Goal: Entertainment & Leisure: Consume media (video, audio)

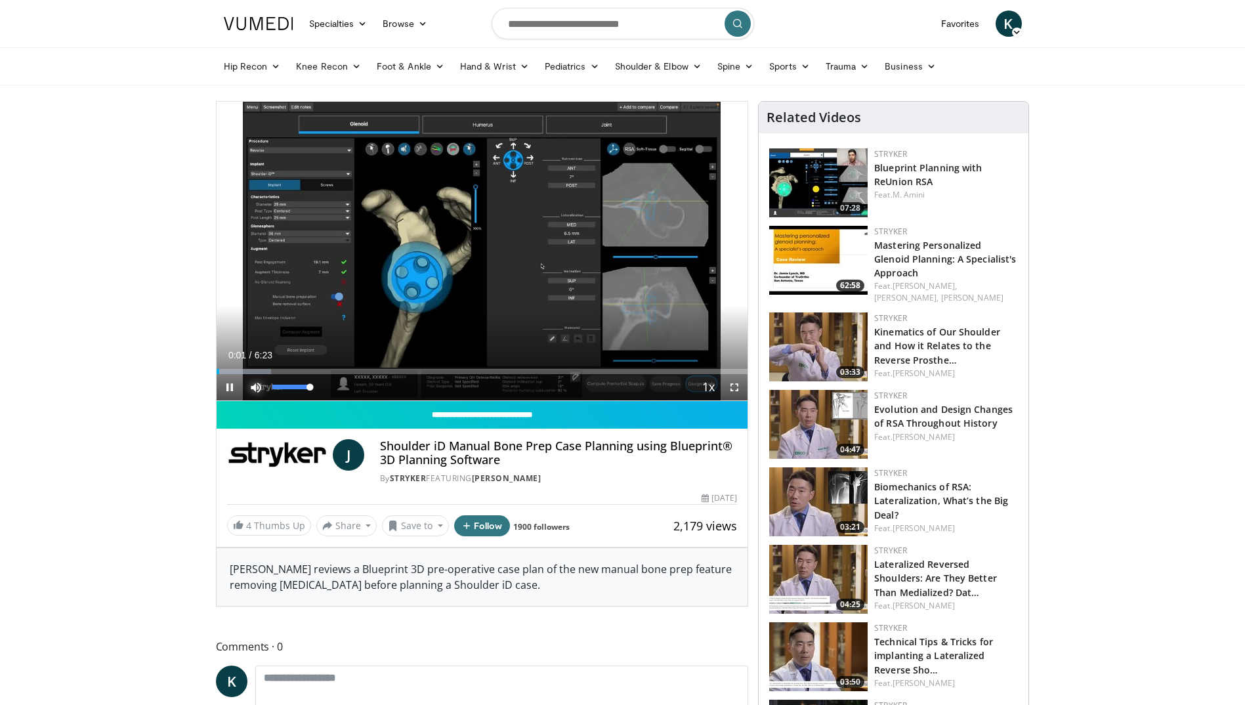
click at [257, 385] on span "Video Player" at bounding box center [256, 387] width 26 height 26
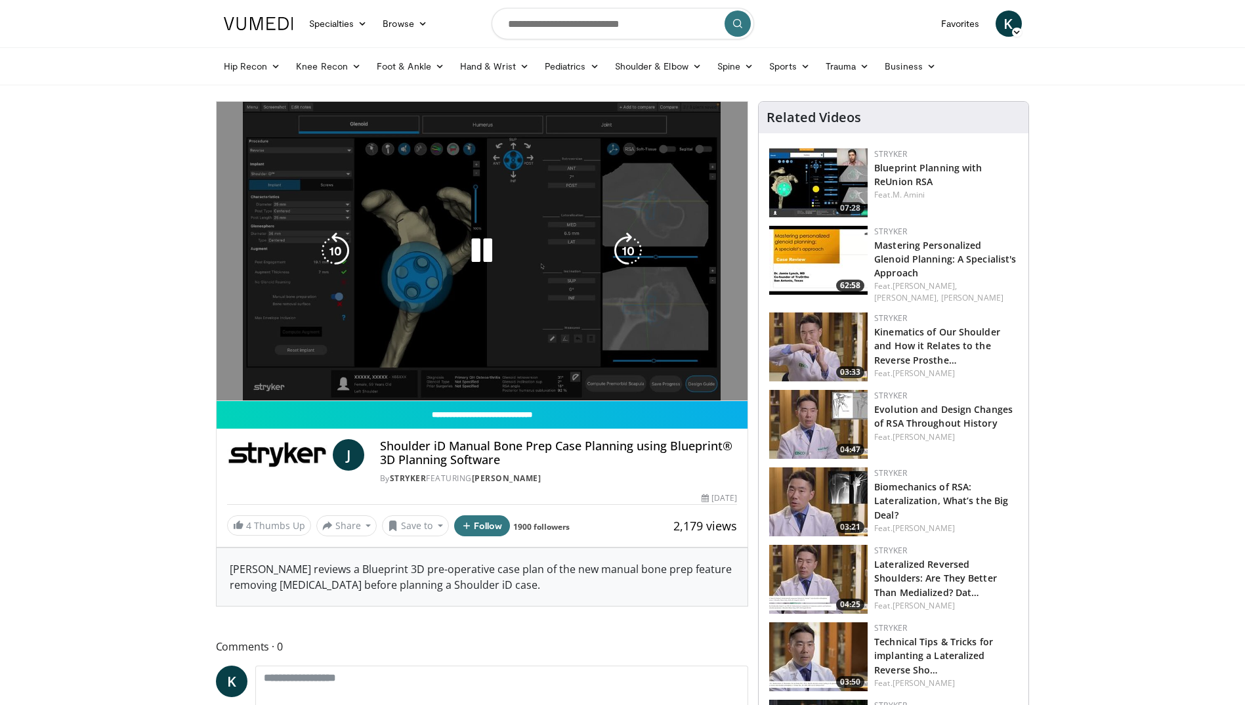
click at [258, 385] on video-js "**********" at bounding box center [483, 251] width 532 height 299
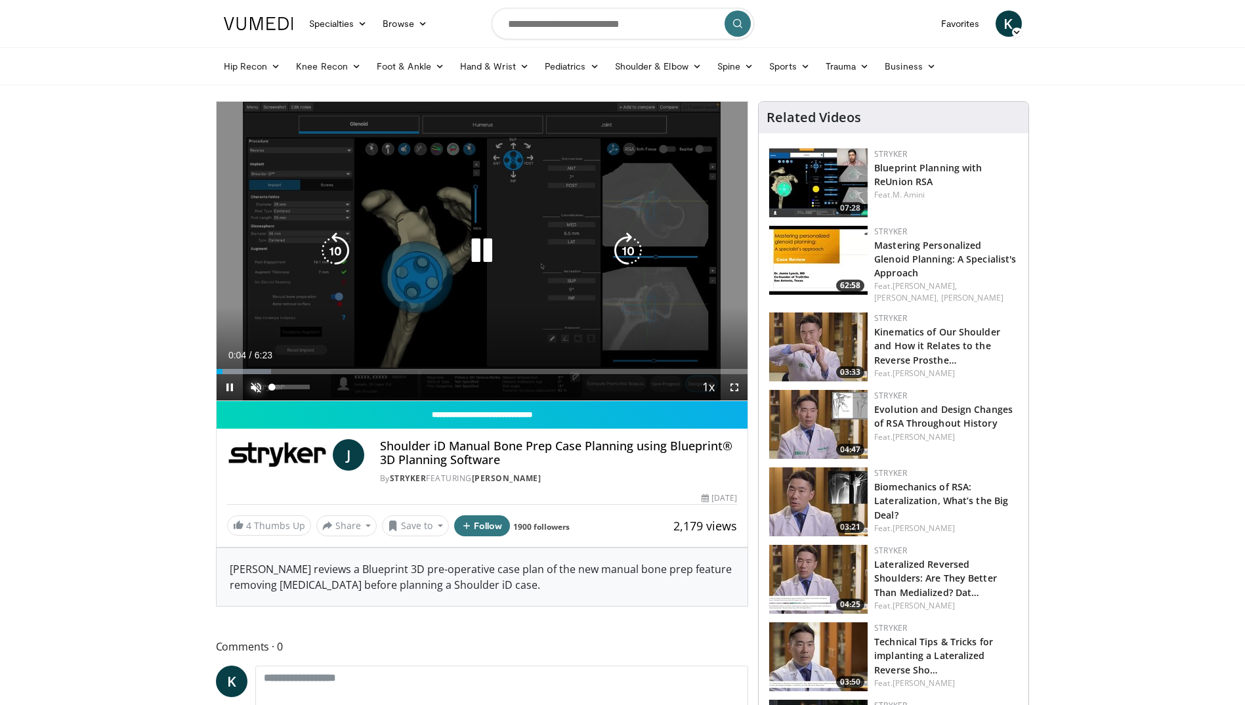
drag, startPoint x: 252, startPoint y: 389, endPoint x: 263, endPoint y: 388, distance: 10.6
click at [253, 389] on span "Video Player" at bounding box center [256, 387] width 26 height 26
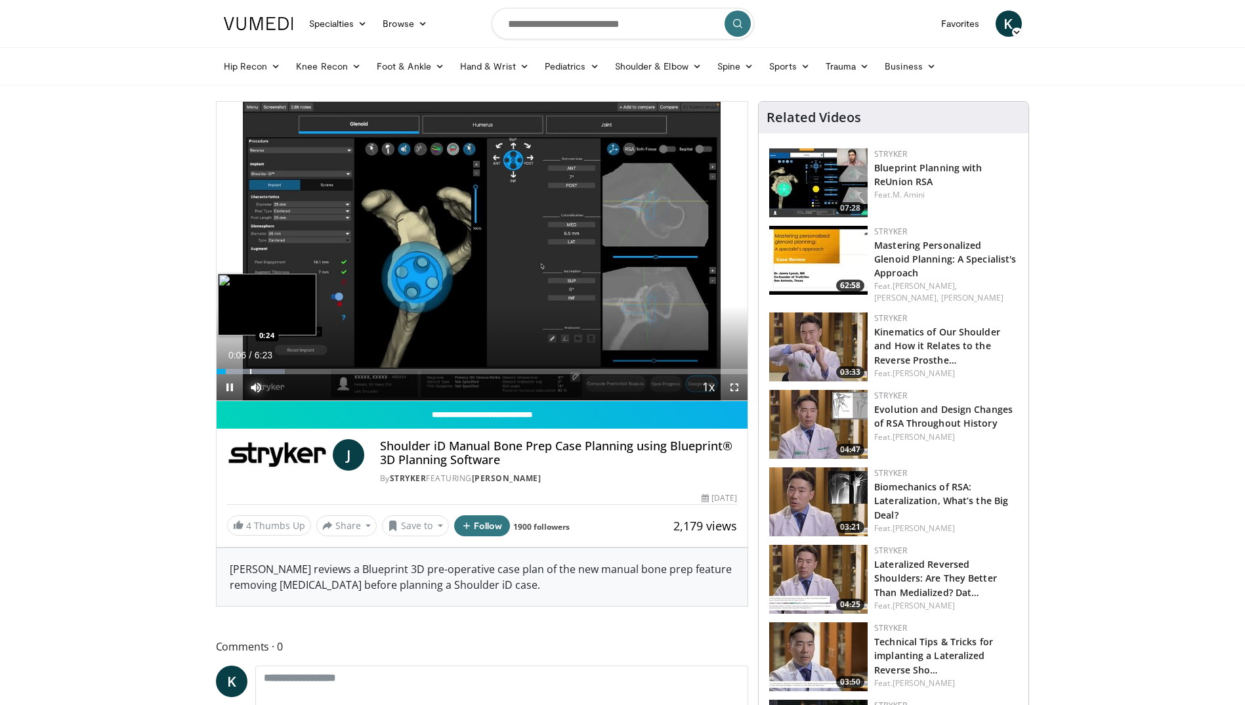
click at [250, 368] on div "Loaded : 12.93% 0:06 0:24" at bounding box center [483, 368] width 532 height 12
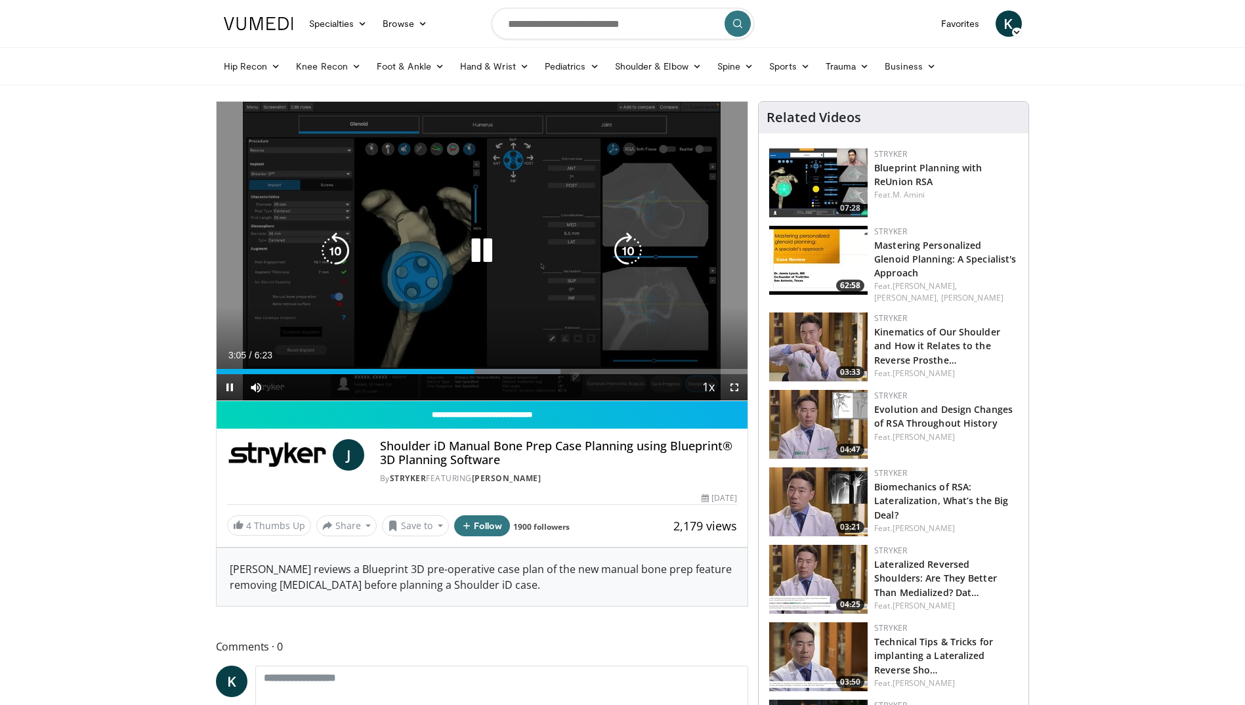
click at [480, 247] on icon "Video Player" at bounding box center [481, 250] width 37 height 37
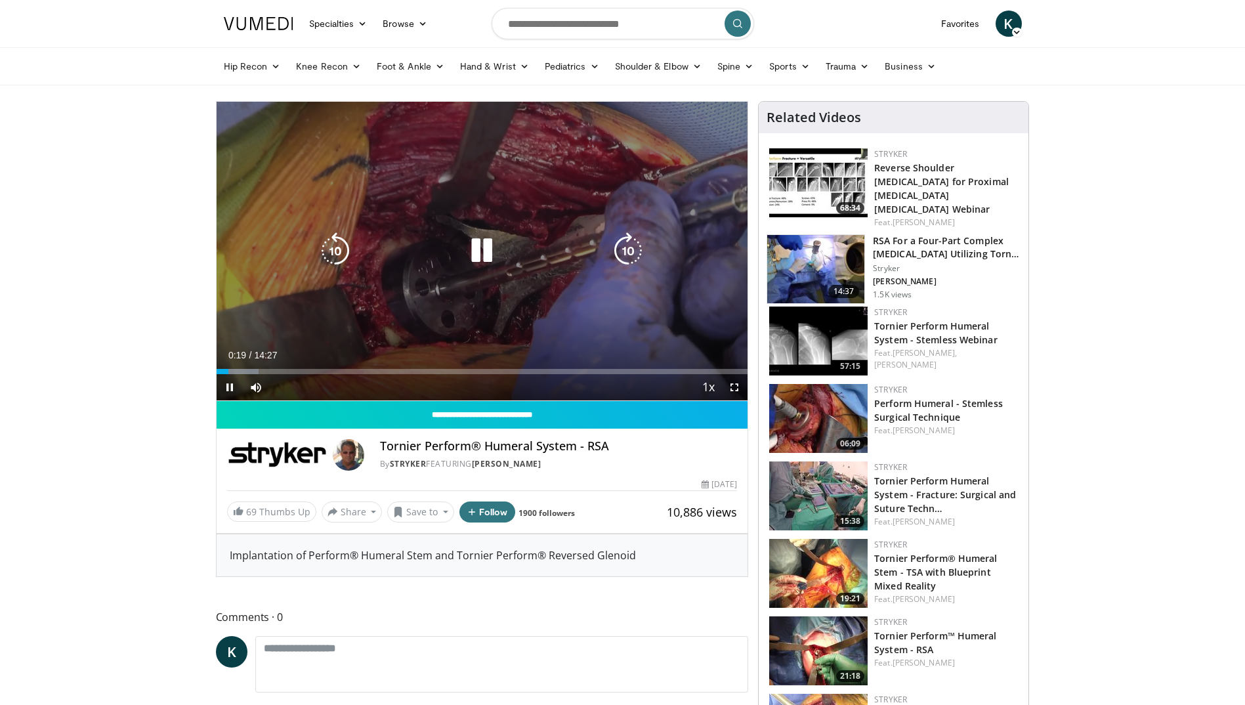
click at [481, 253] on icon "Video Player" at bounding box center [481, 250] width 37 height 37
